Goal: Register for event/course

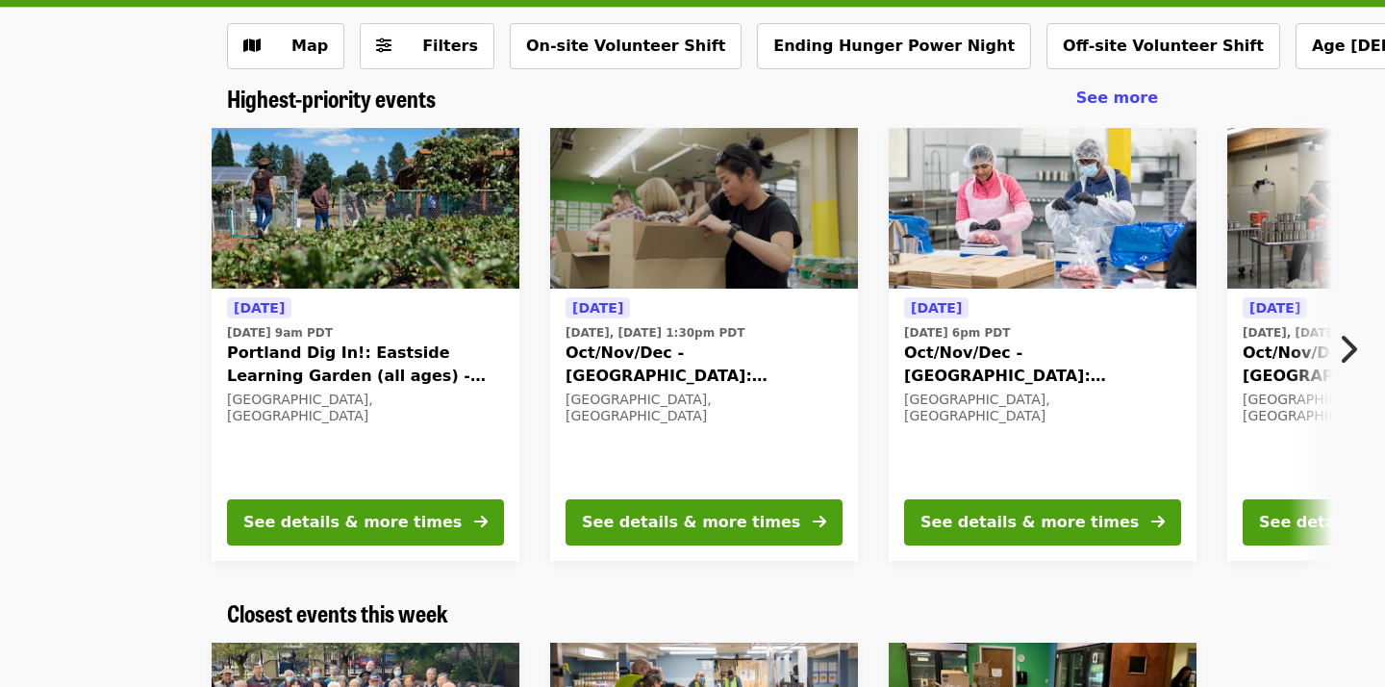
scroll to position [105, 0]
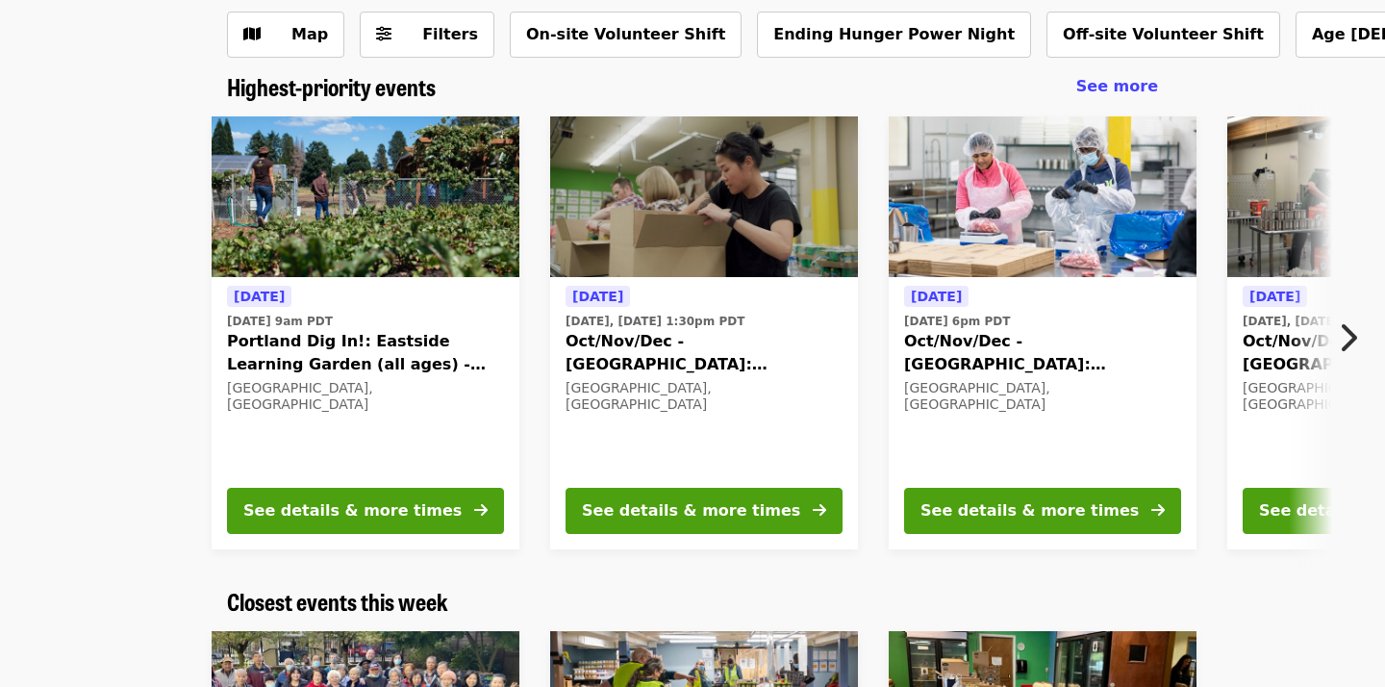
click at [1354, 345] on icon "chevron-right icon" at bounding box center [1347, 337] width 19 height 37
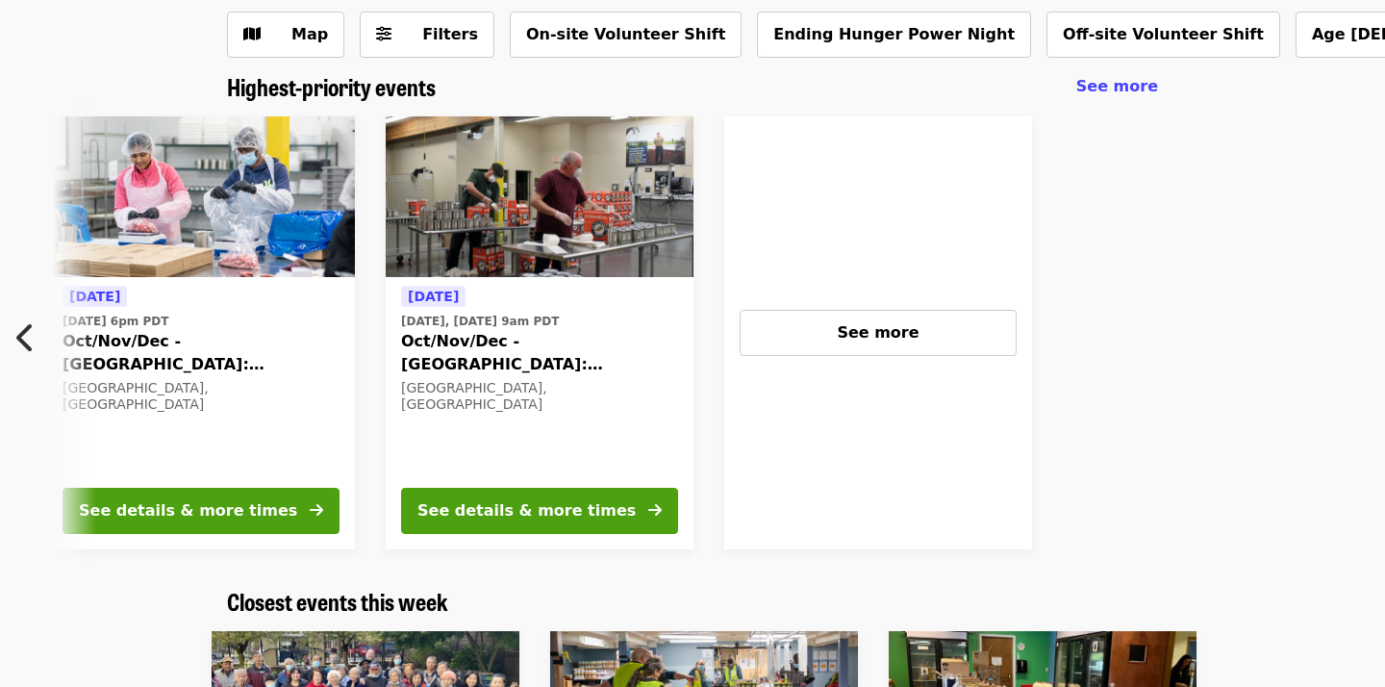
scroll to position [0, 854]
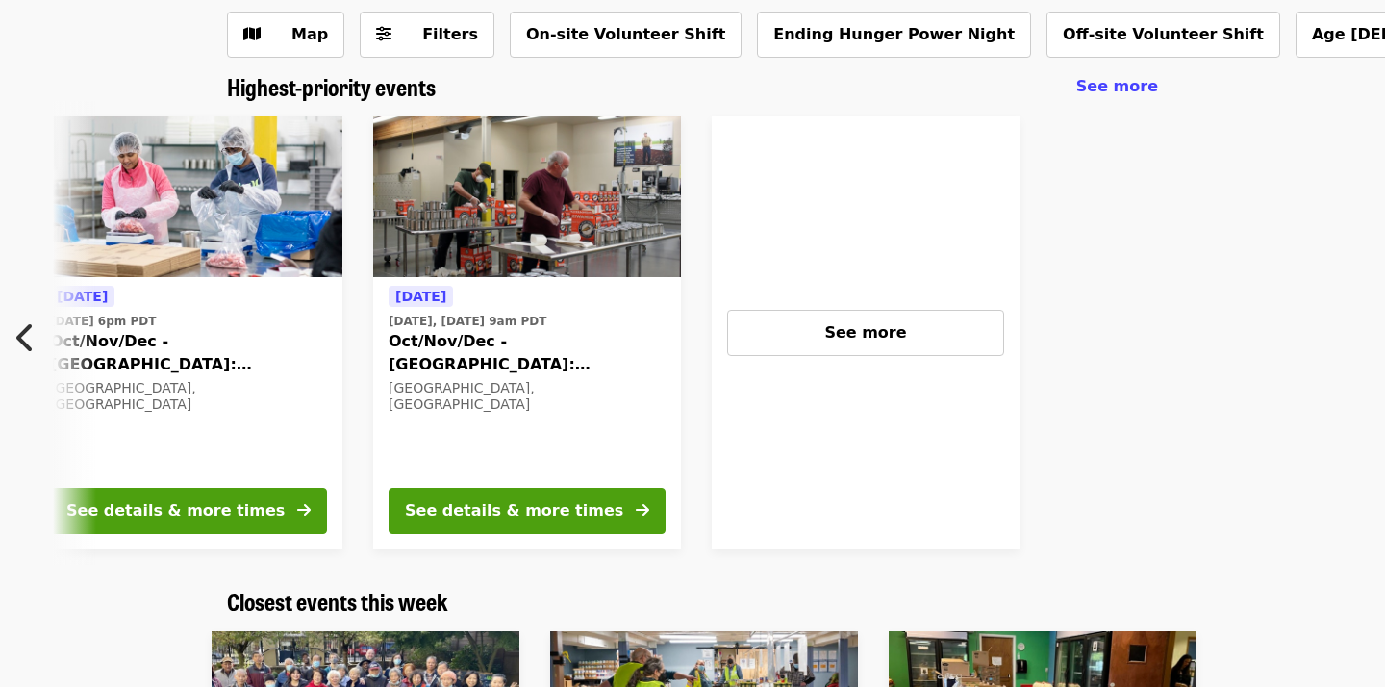
click at [13, 340] on button "Previous item" at bounding box center [31, 338] width 63 height 54
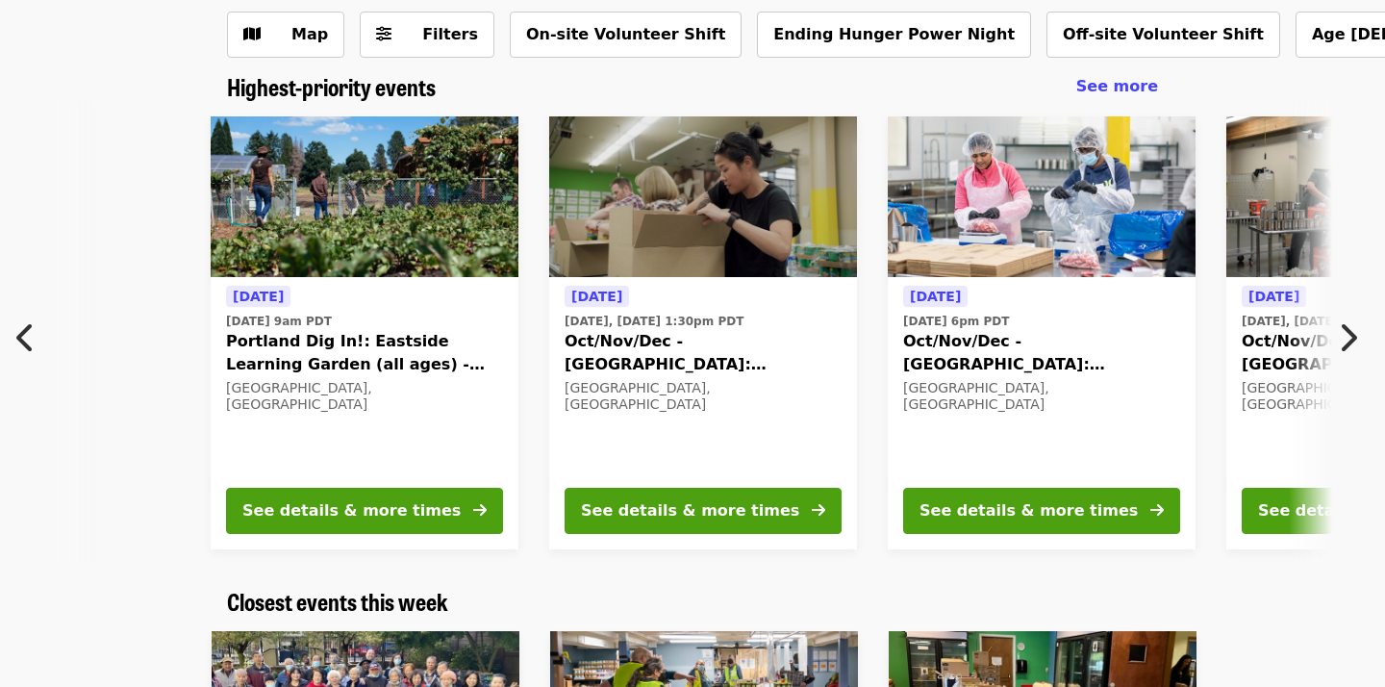
scroll to position [0, 0]
click at [1344, 326] on icon "chevron-right icon" at bounding box center [1347, 337] width 19 height 37
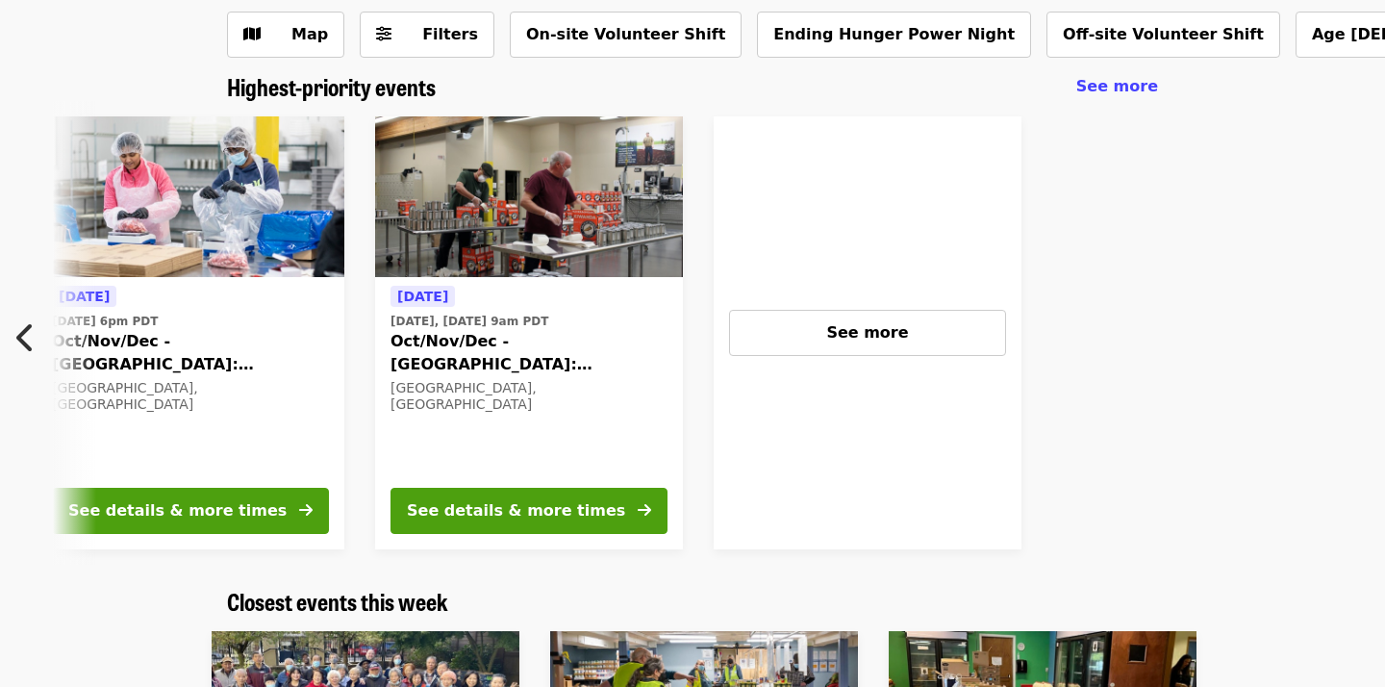
scroll to position [0, 854]
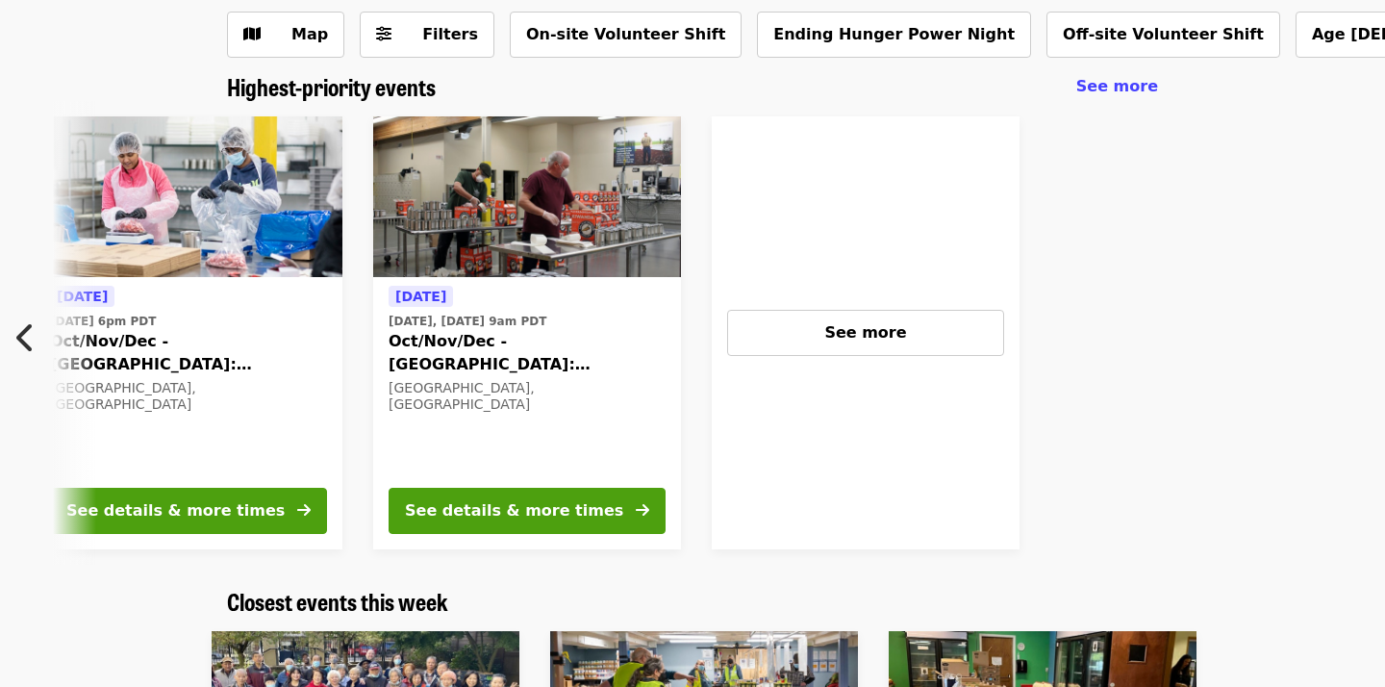
click at [17, 335] on icon "chevron-left icon" at bounding box center [25, 337] width 19 height 37
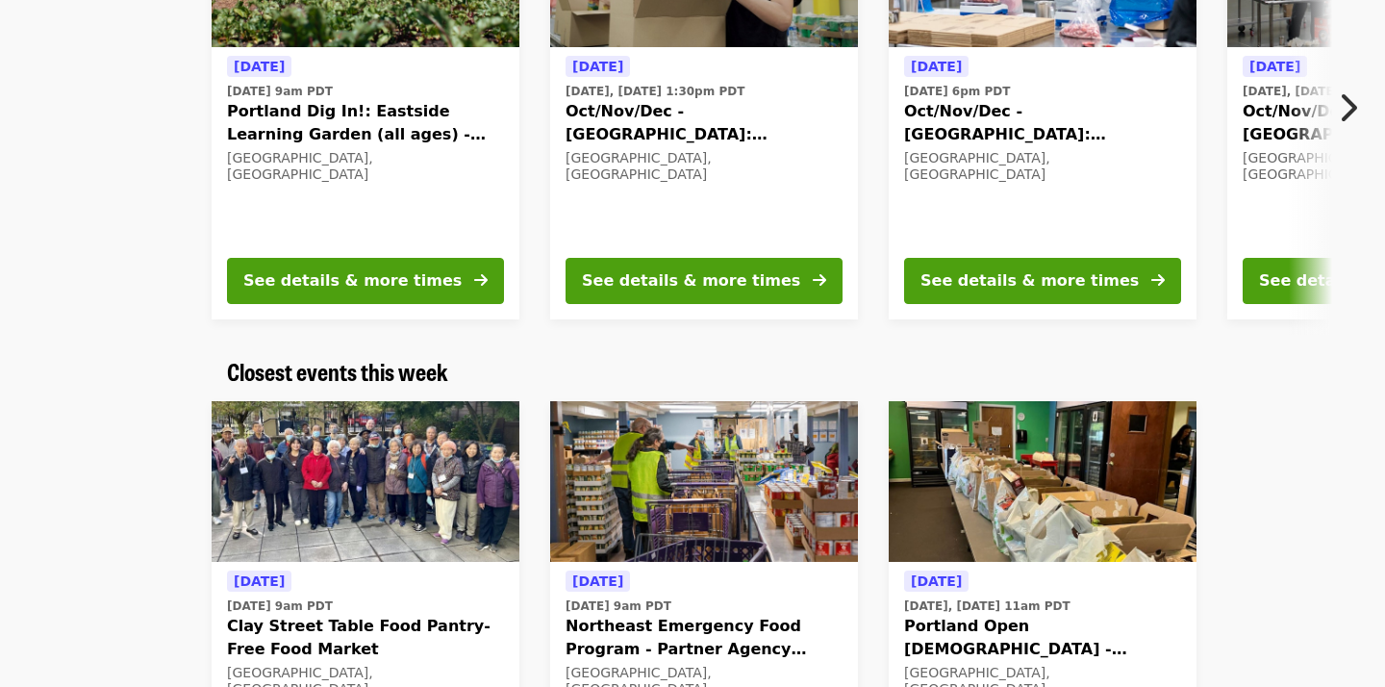
scroll to position [0, 0]
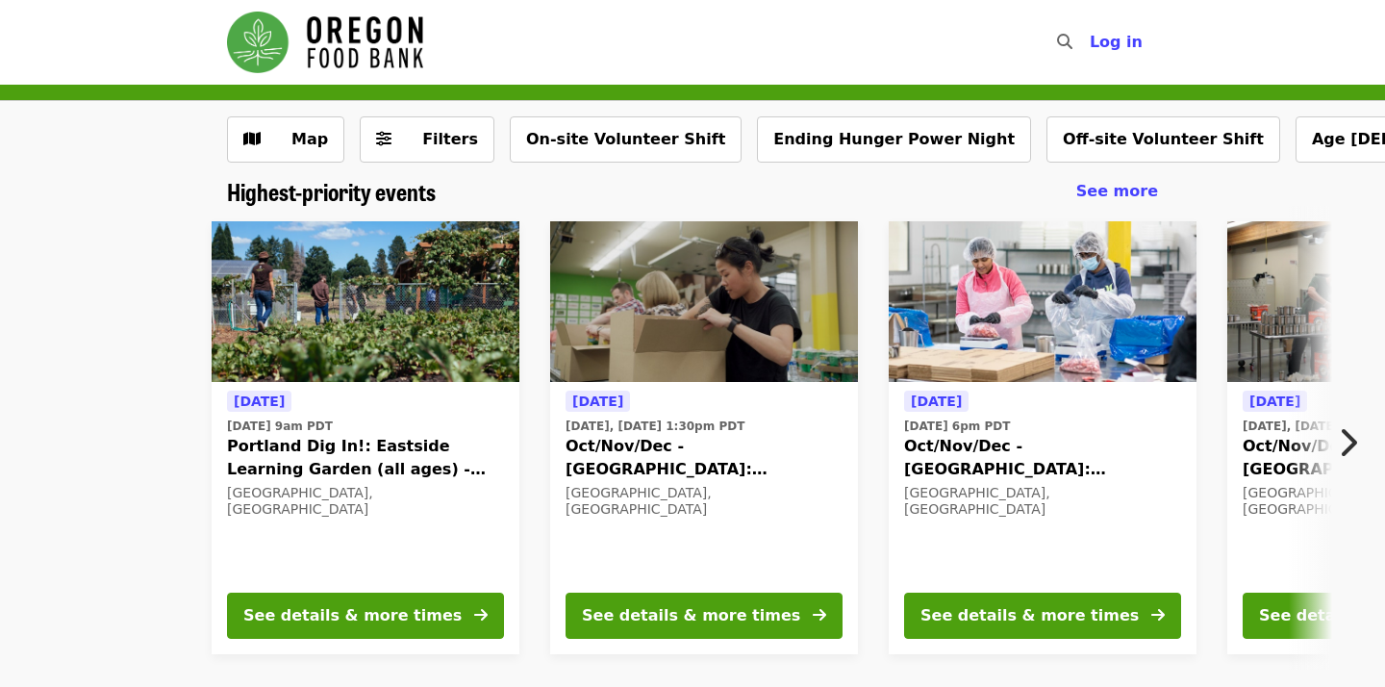
click at [714, 460] on span "Oct/Nov/Dec - [GEOGRAPHIC_DATA]: Repack/Sort (age [DEMOGRAPHIC_DATA]+)" at bounding box center [704, 458] width 277 height 46
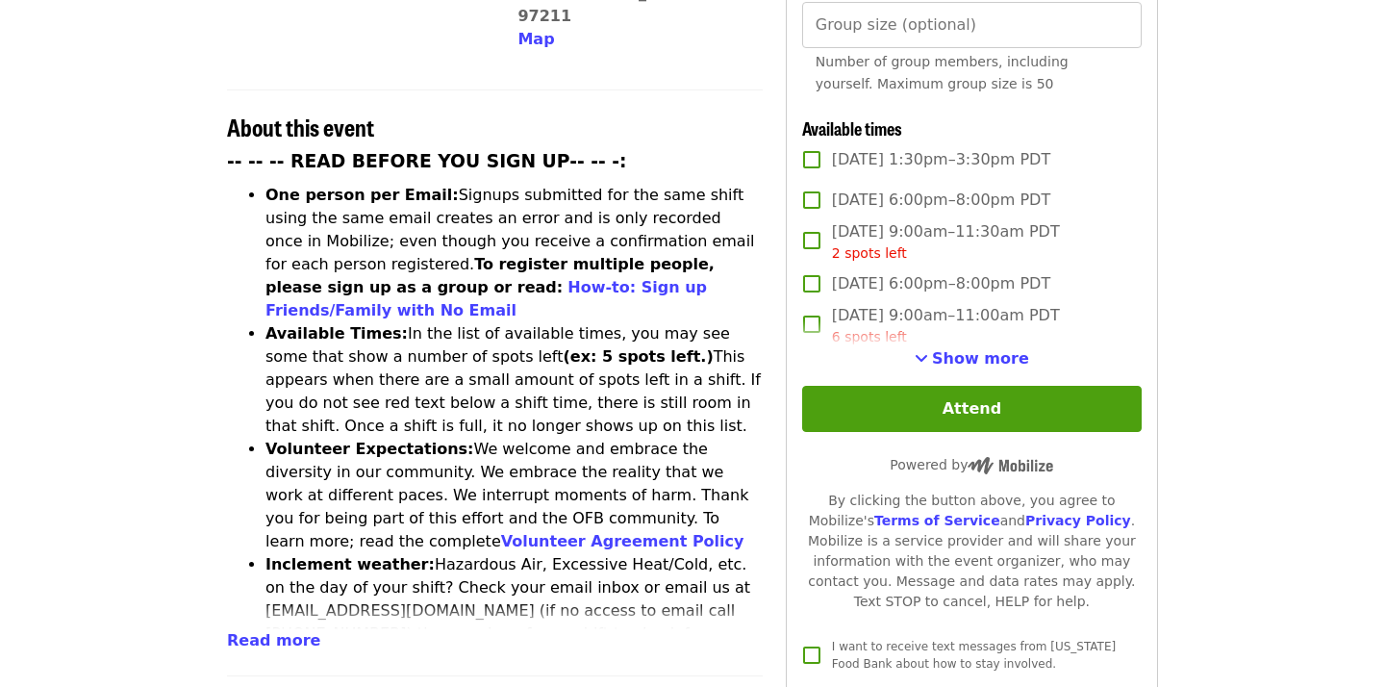
scroll to position [676, 0]
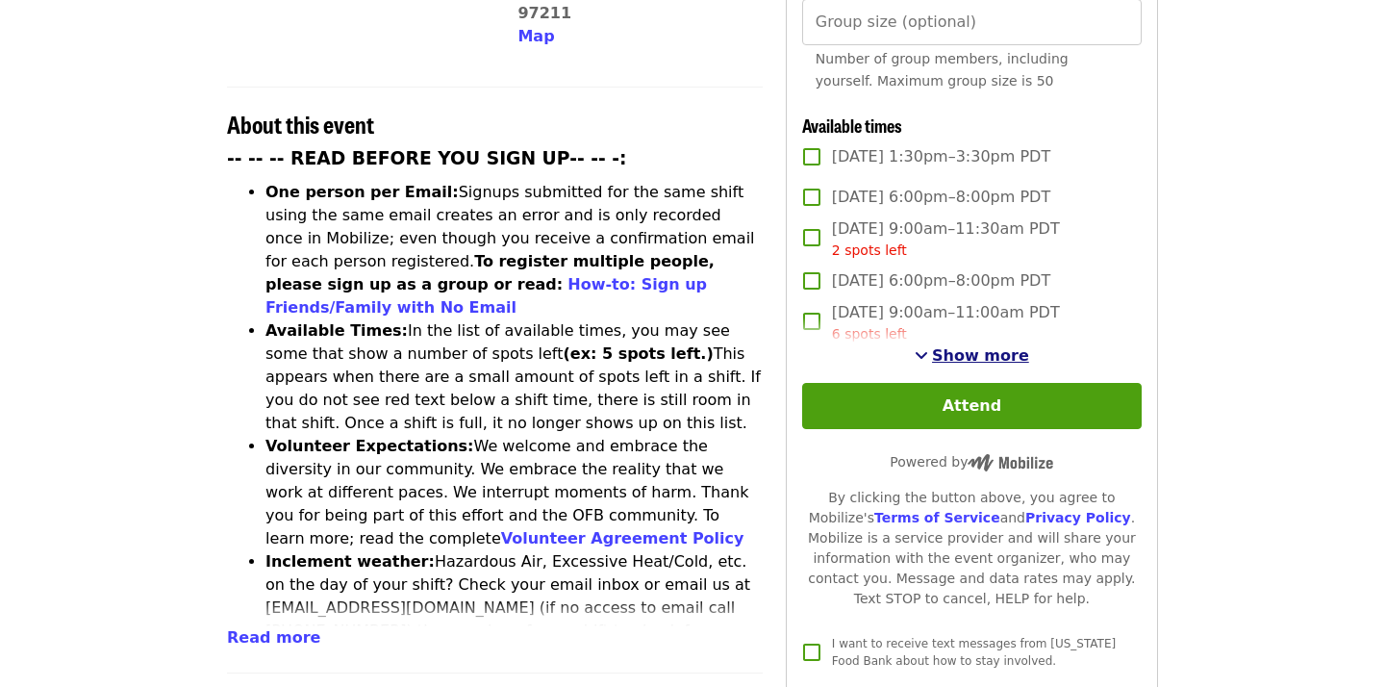
click at [988, 346] on span "Show more" at bounding box center [980, 355] width 97 height 18
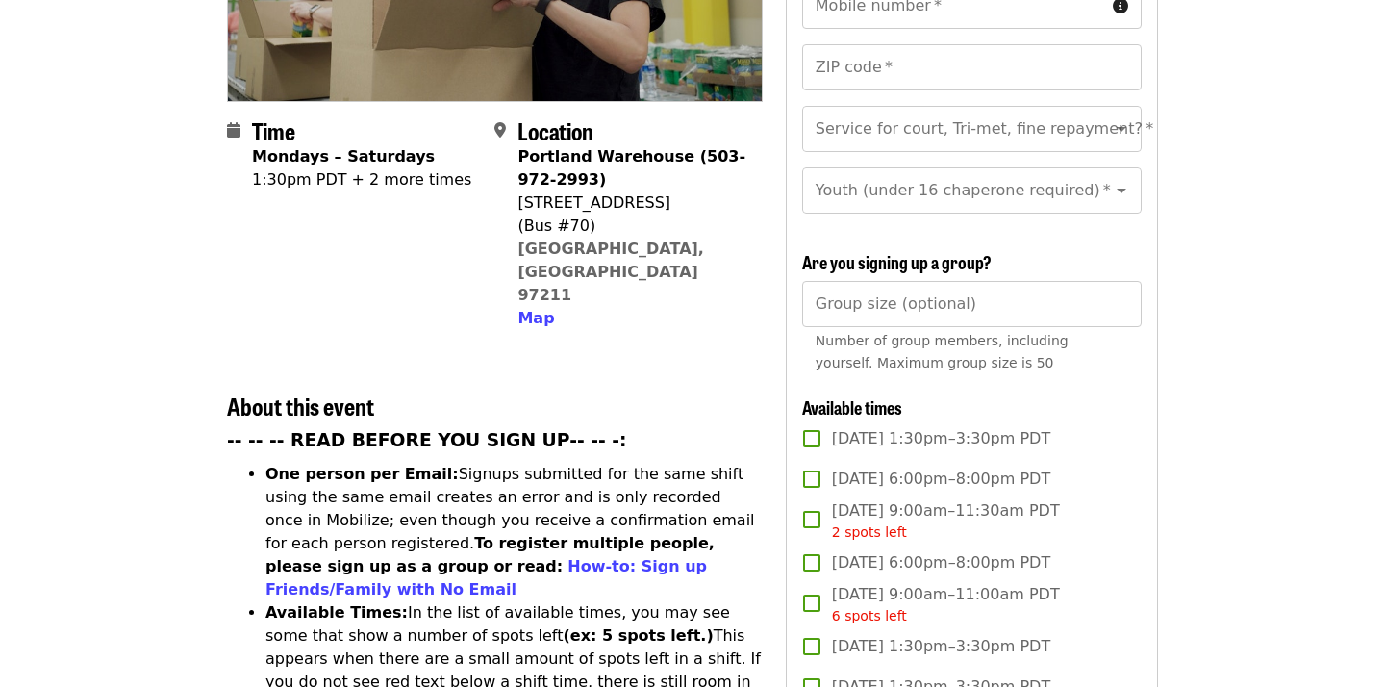
scroll to position [0, 0]
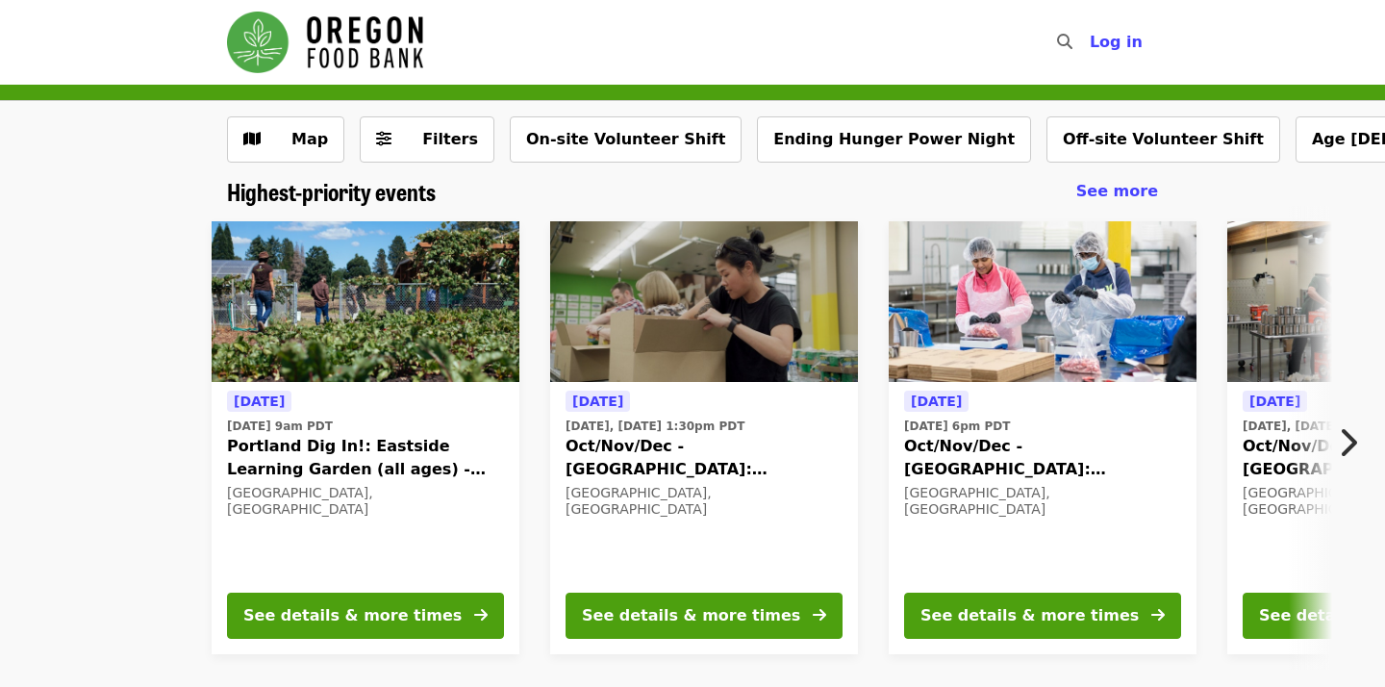
click at [1343, 452] on icon "chevron-right icon" at bounding box center [1347, 442] width 19 height 37
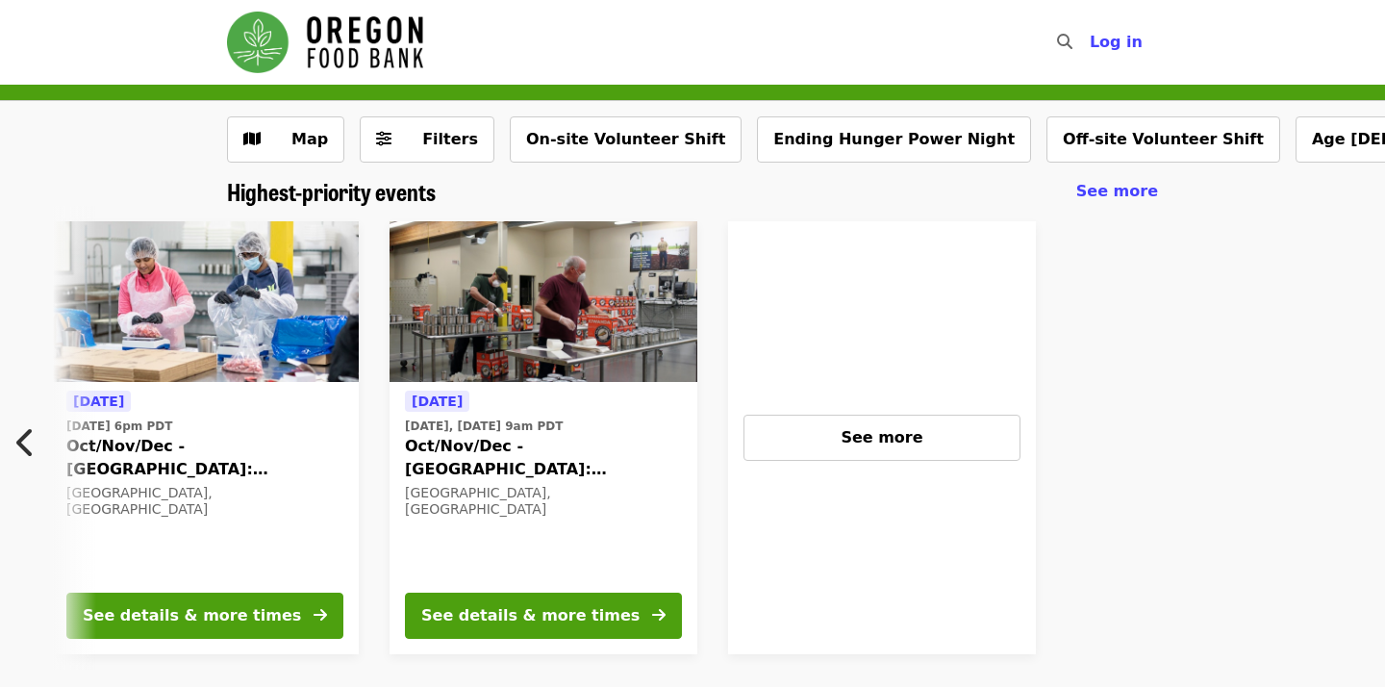
scroll to position [0, 854]
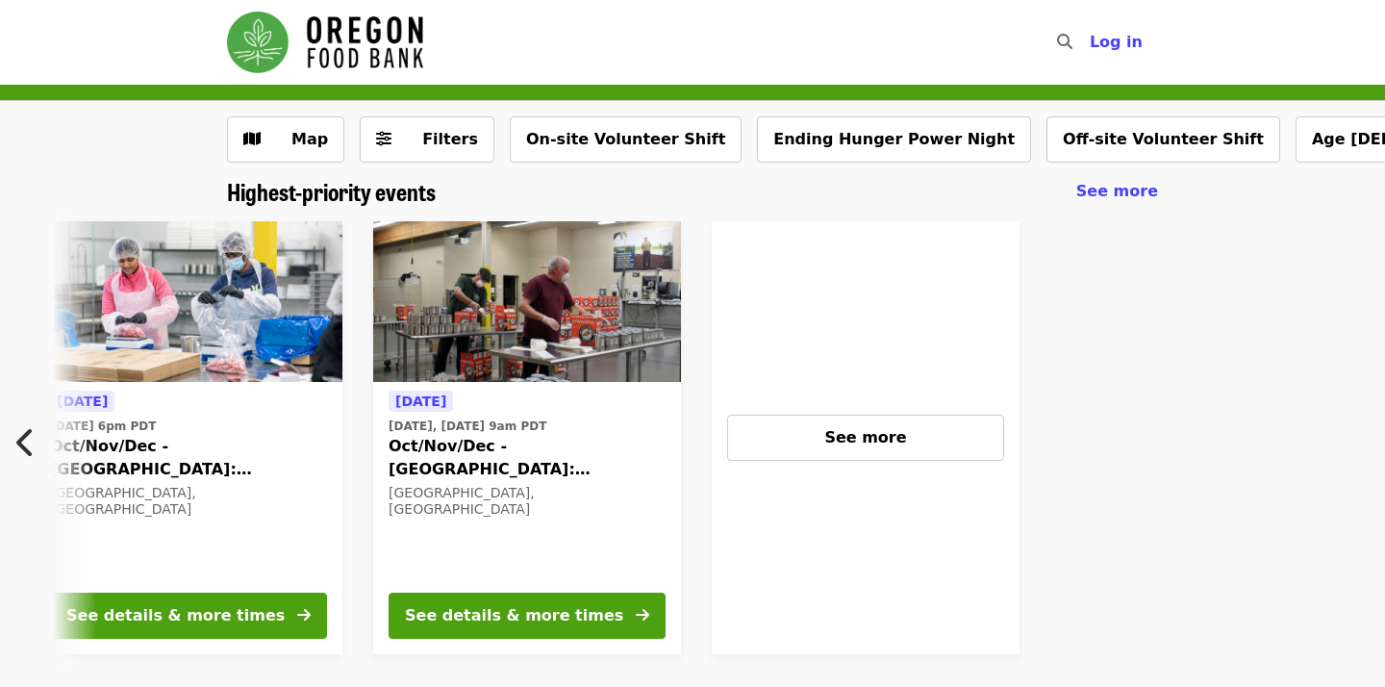
click at [501, 453] on span "Oct/Nov/Dec - [GEOGRAPHIC_DATA]: Repack/Sort (age [DEMOGRAPHIC_DATA]+)" at bounding box center [527, 458] width 277 height 46
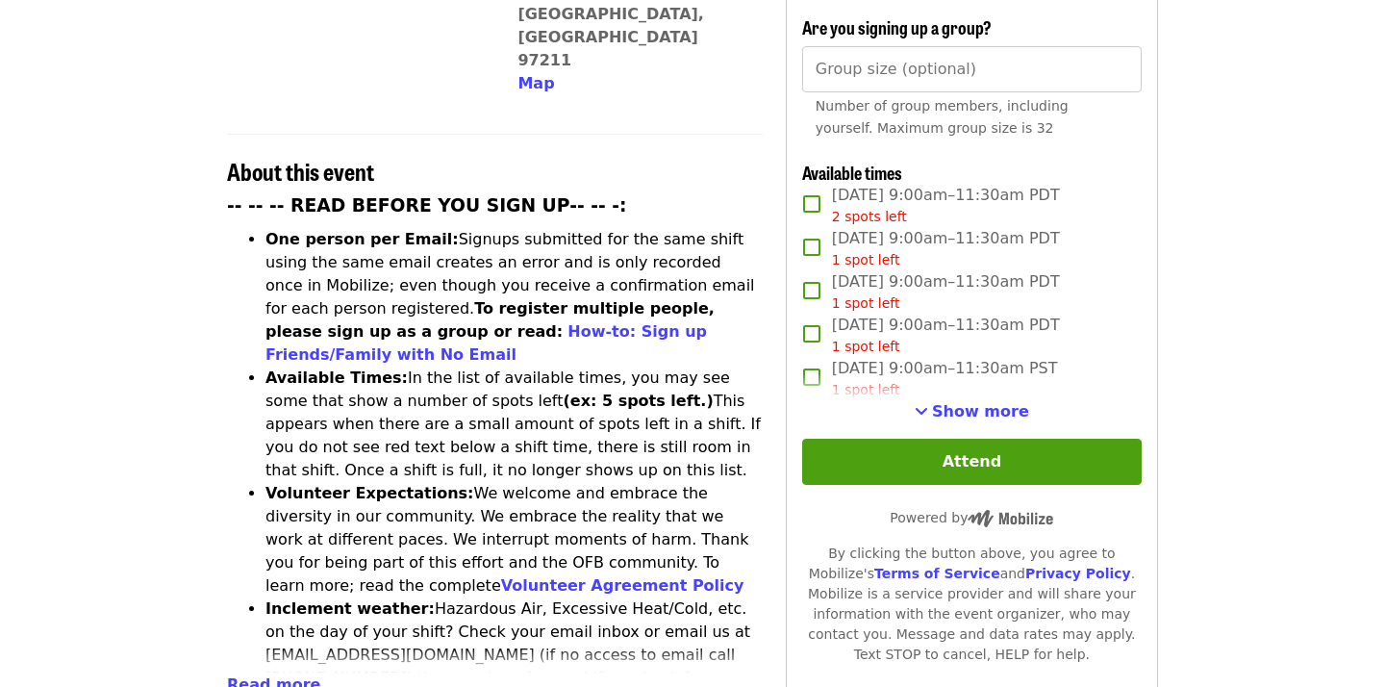
scroll to position [633, 0]
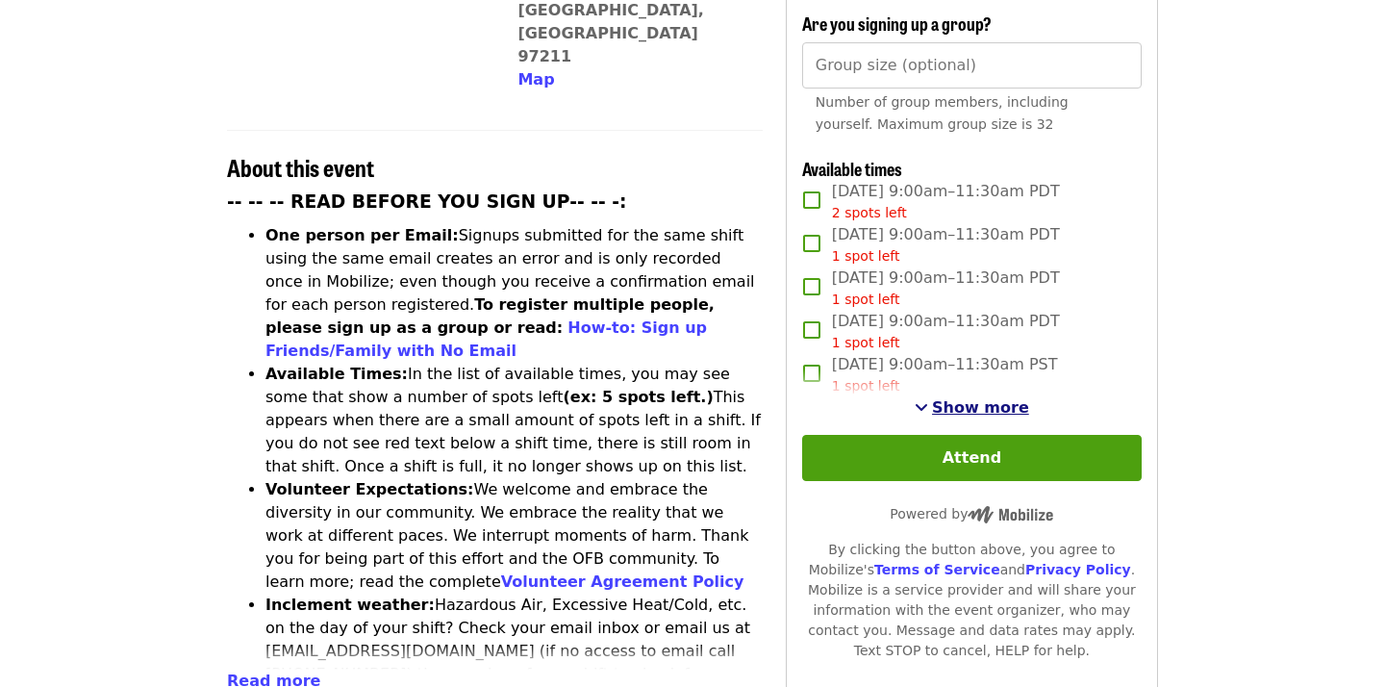
click at [1001, 398] on span "Show more" at bounding box center [980, 407] width 97 height 18
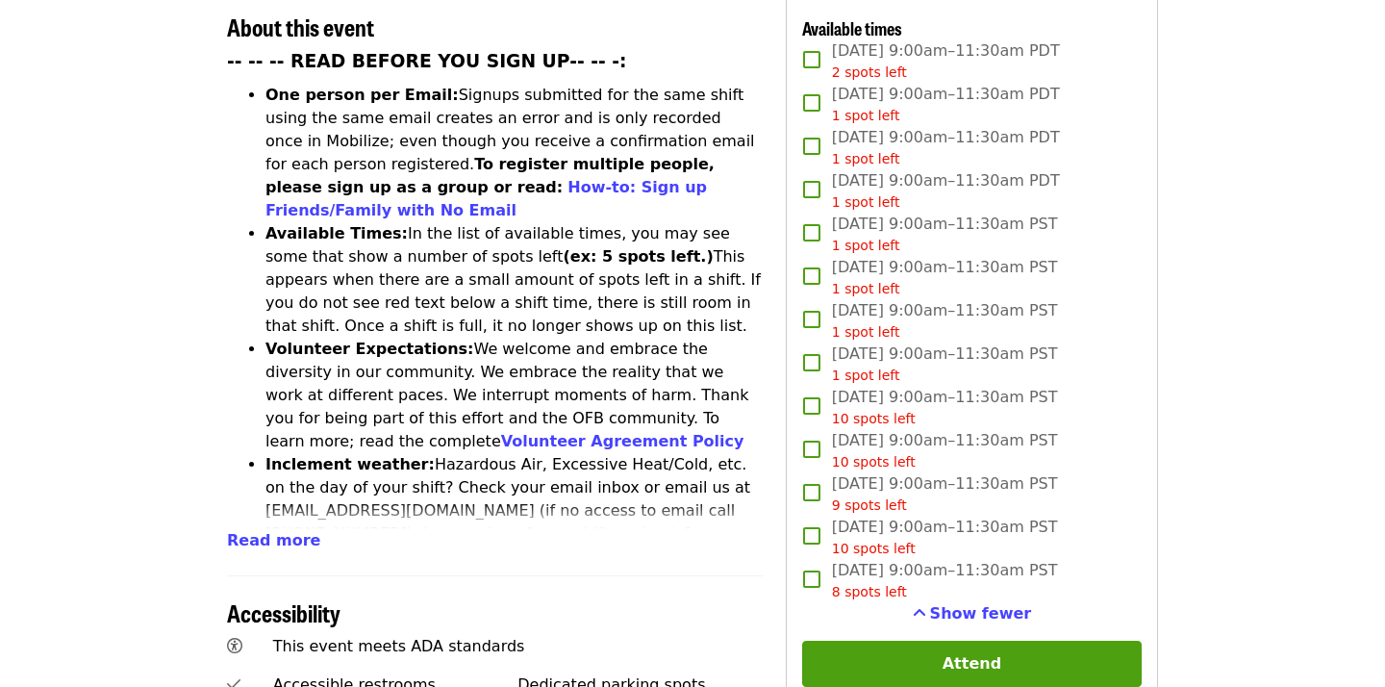
scroll to position [756, 0]
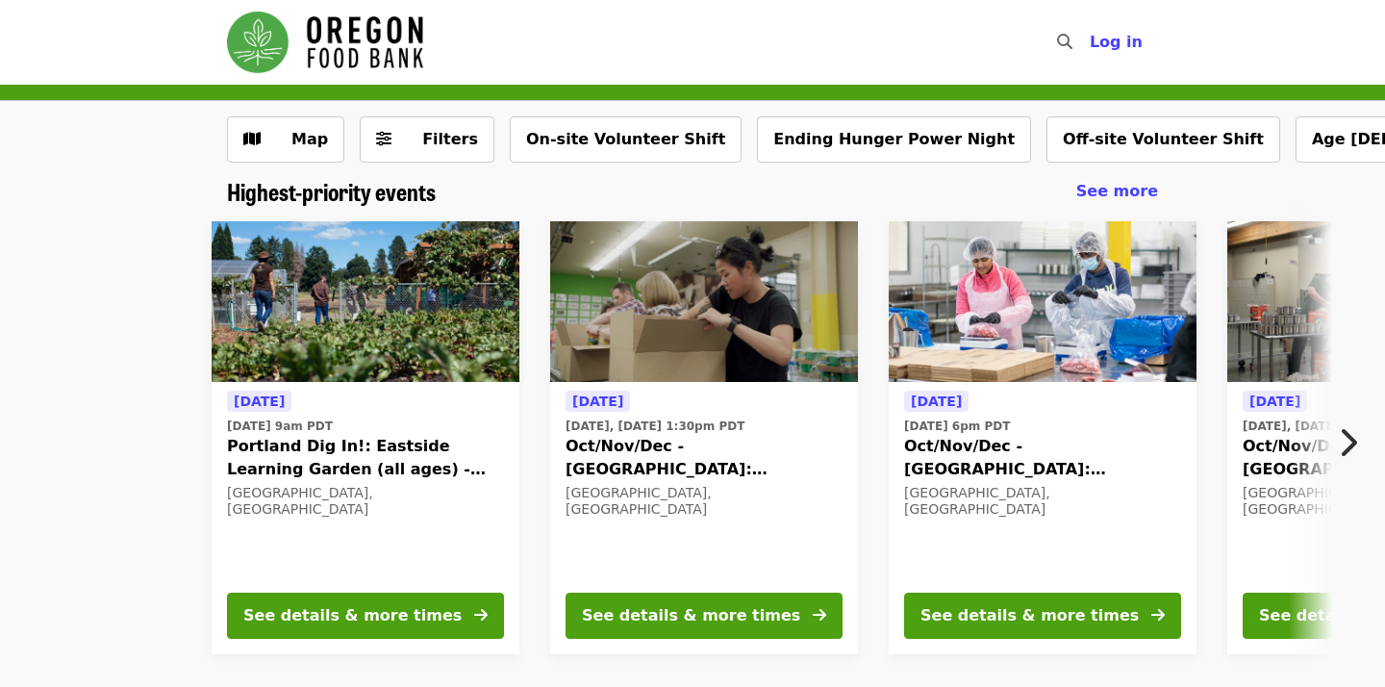
click at [654, 467] on span "Oct/Nov/Dec - [GEOGRAPHIC_DATA]: Repack/Sort (age [DEMOGRAPHIC_DATA]+)" at bounding box center [704, 458] width 277 height 46
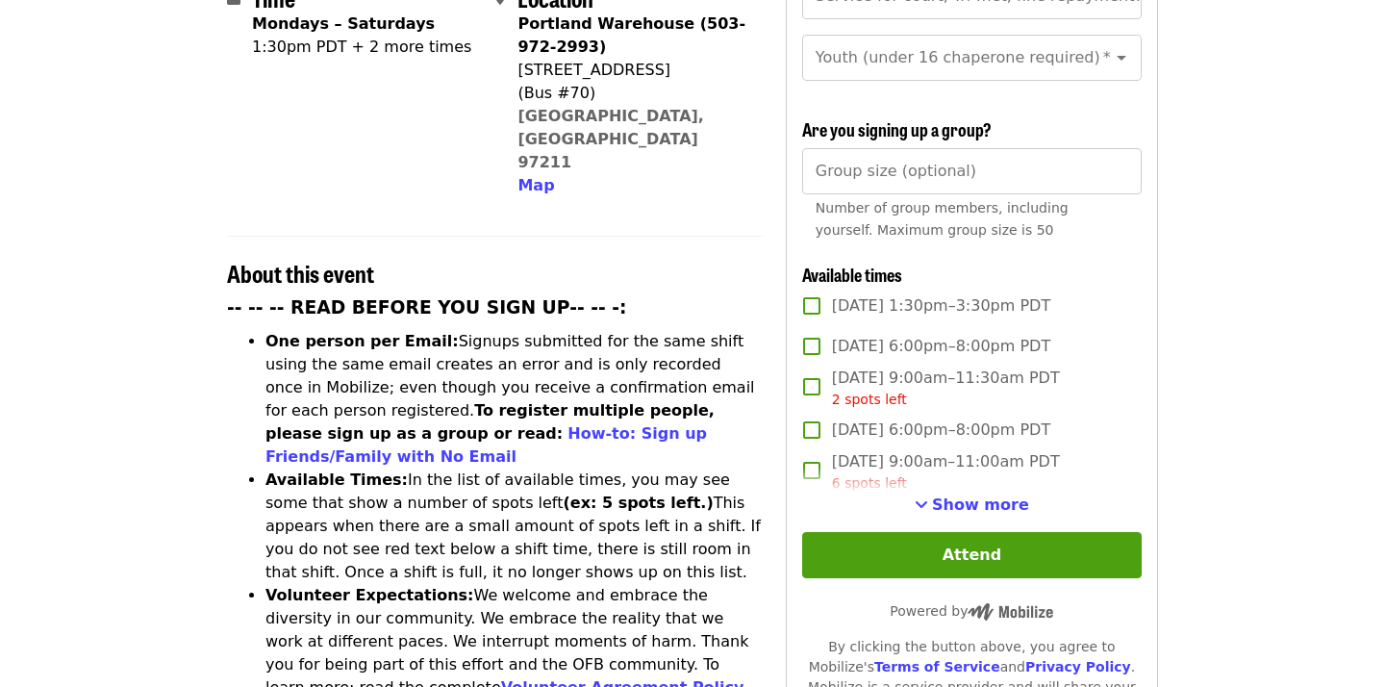
scroll to position [534, 0]
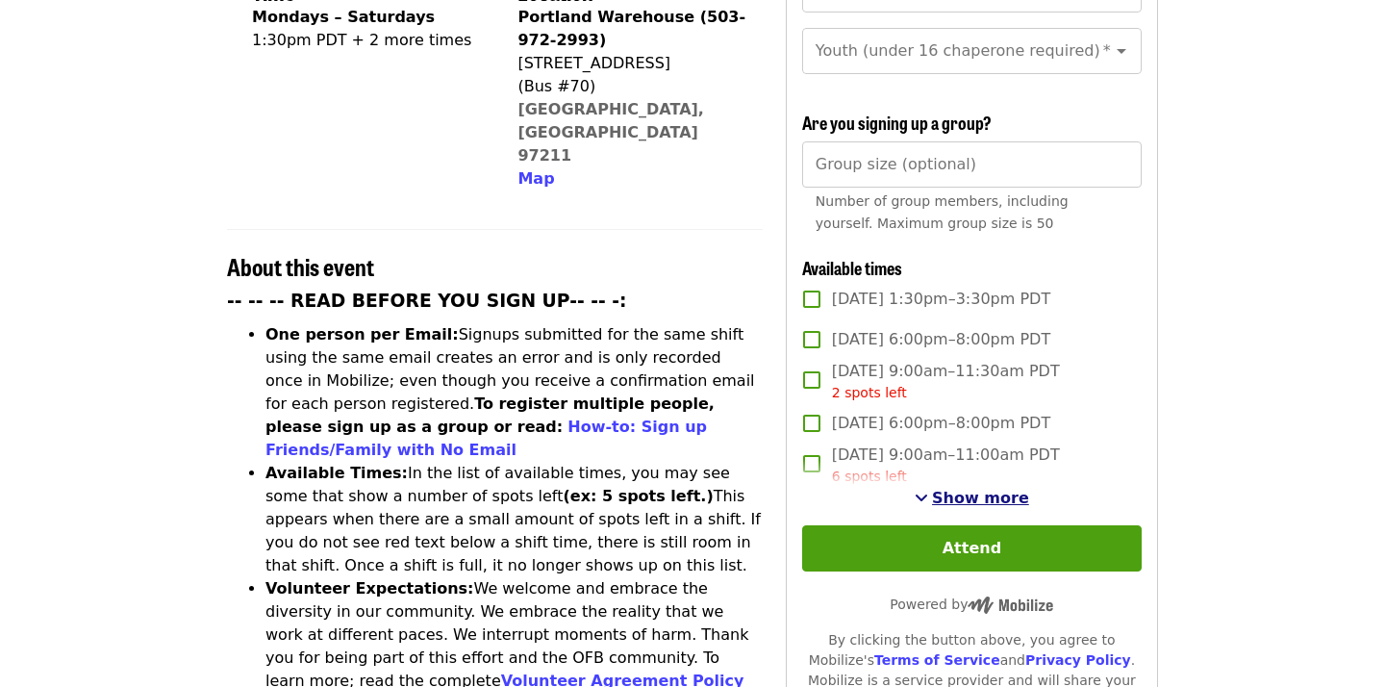
click at [967, 489] on span "Show more" at bounding box center [980, 498] width 97 height 18
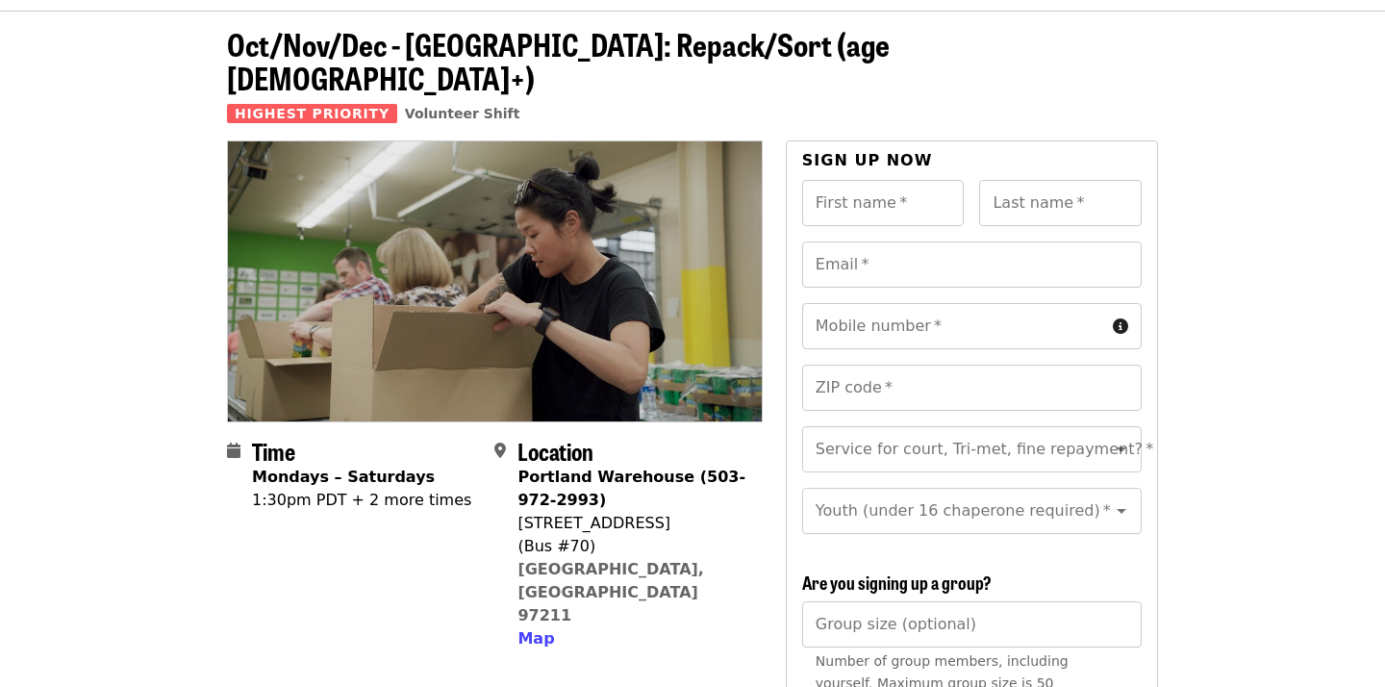
scroll to position [91, 0]
